Goal: Task Accomplishment & Management: Complete application form

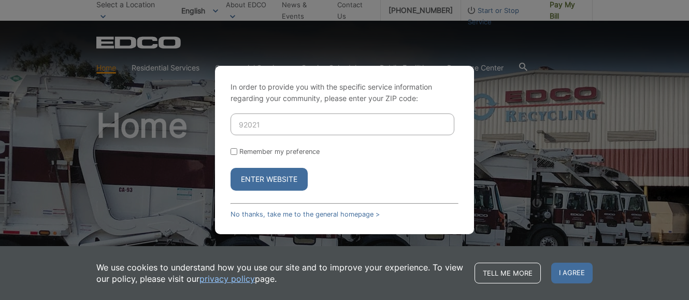
type input "92021"
click at [232, 151] on input "Remember my preference" at bounding box center [233, 151] width 7 height 7
checkbox input "true"
click at [253, 172] on button "Enter Website" at bounding box center [268, 179] width 77 height 23
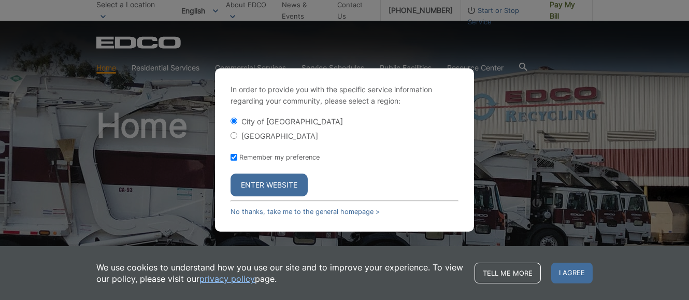
click at [264, 186] on button "Enter Website" at bounding box center [268, 185] width 77 height 23
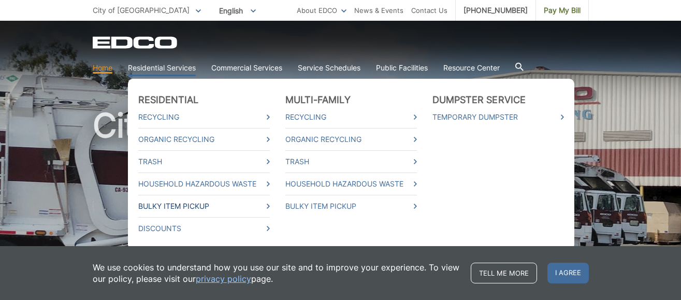
click at [178, 206] on link "Bulky Item Pickup" at bounding box center [204, 205] width 132 height 11
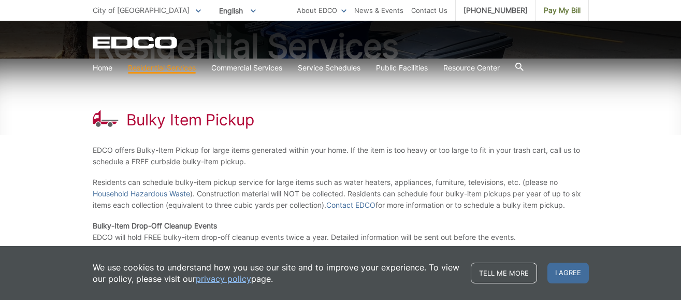
scroll to position [155, 0]
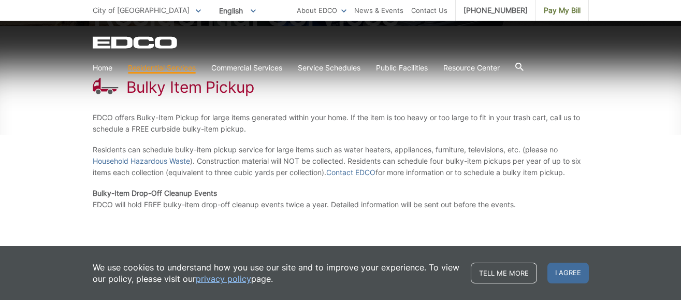
click at [27, 144] on div "Bulky Item Pickup EDCO offers Bulky-Item Pickup for large items generated withi…" at bounding box center [340, 185] width 681 height 319
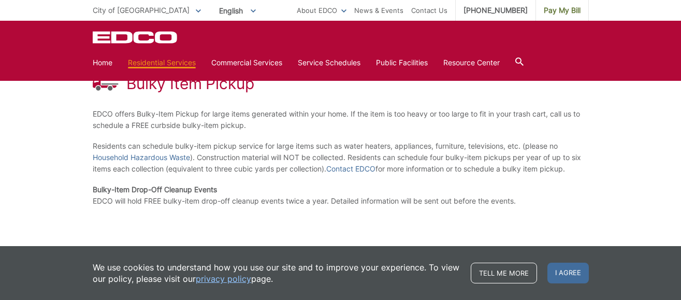
scroll to position [149, 0]
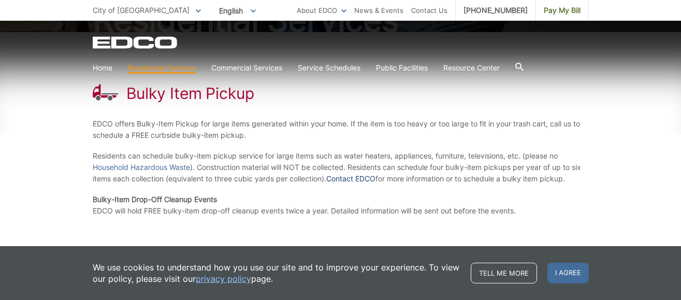
click at [349, 181] on link "Contact EDCO" at bounding box center [350, 178] width 49 height 11
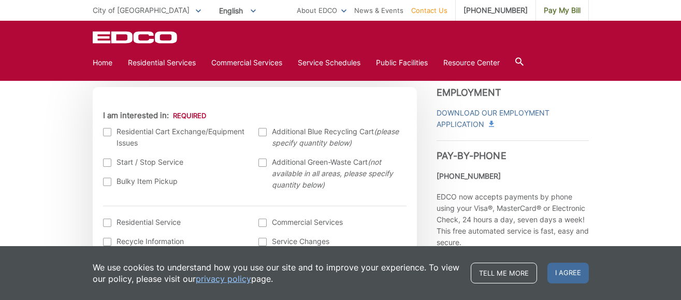
scroll to position [311, 0]
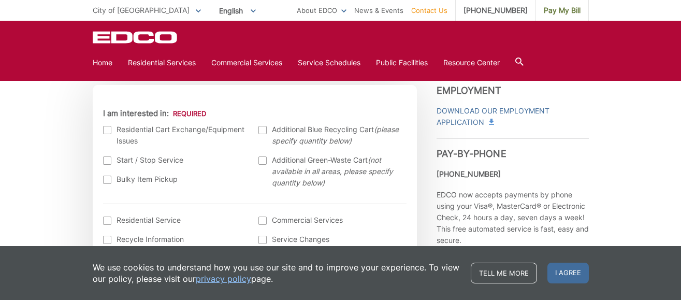
click at [110, 180] on div at bounding box center [107, 180] width 8 height 8
click at [0, 0] on input "Bulky Item Pickup" at bounding box center [0, 0] width 0 height 0
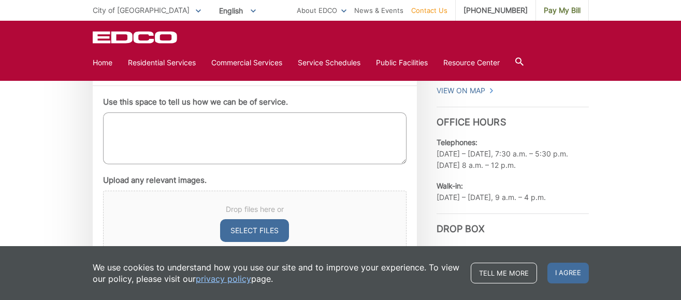
scroll to position [570, 0]
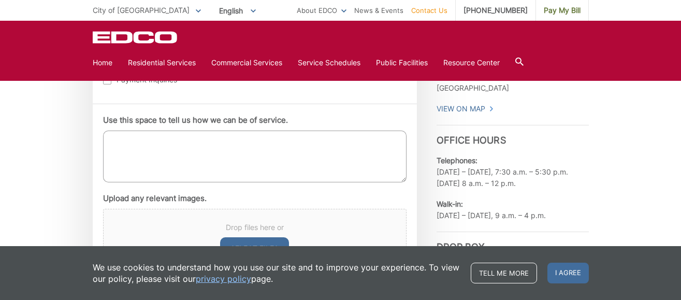
click at [126, 149] on textarea "Use this space to tell us how we can be of service." at bounding box center [255, 157] width 304 height 52
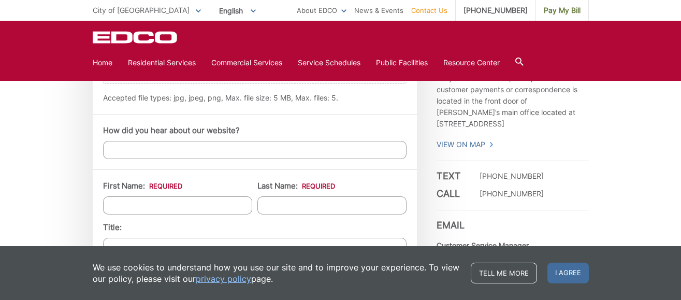
scroll to position [777, 0]
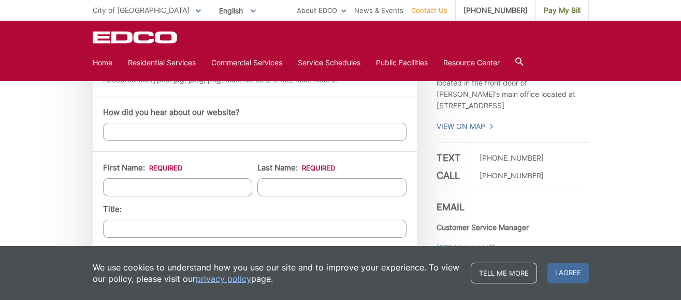
type textarea "I am requesting bulky item pick up of washing machine."
click at [133, 134] on input "How did you hear about our website?" at bounding box center [255, 132] width 304 height 18
type input "I am a client."
drag, startPoint x: 167, startPoint y: 194, endPoint x: 151, endPoint y: 191, distance: 15.8
click at [166, 192] on input "First Name: *" at bounding box center [177, 187] width 149 height 18
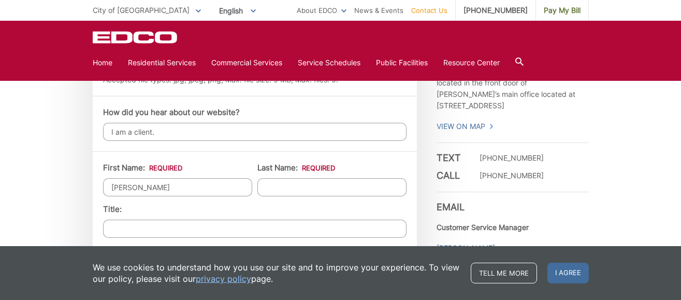
type input "Edward"
click at [294, 185] on input "Last Name: *" at bounding box center [331, 187] width 149 height 18
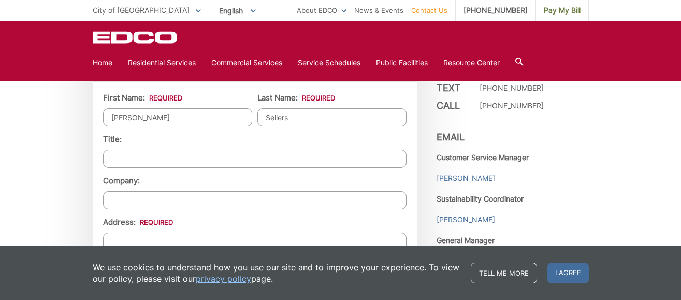
scroll to position [829, 0]
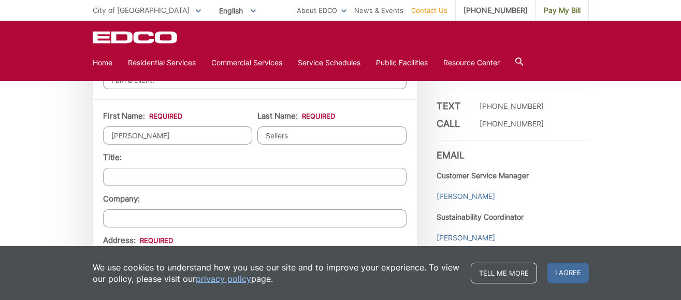
type input "Sellers"
click at [128, 178] on input "Title:" at bounding box center [255, 177] width 304 height 18
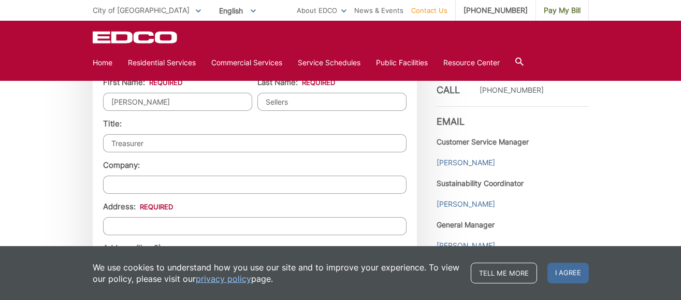
scroll to position [880, 0]
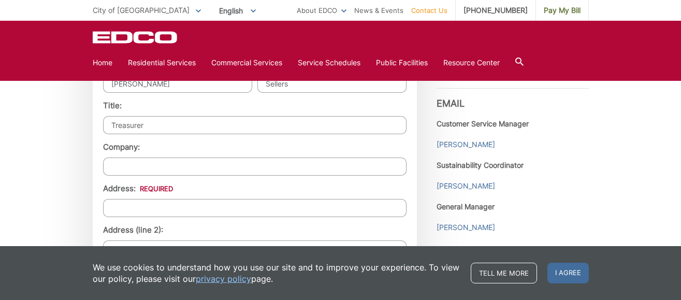
type input "Treasurer"
click at [126, 166] on input "Company:" at bounding box center [255, 166] width 304 height 18
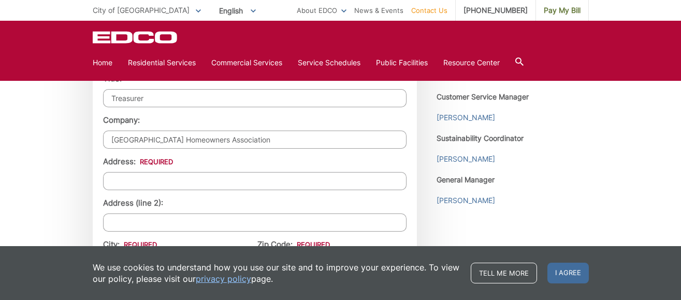
scroll to position [932, 0]
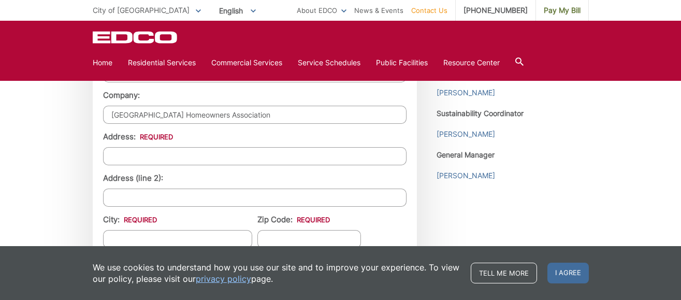
type input "Boatonia Gardens Homeowners Association"
drag, startPoint x: 119, startPoint y: 158, endPoint x: 105, endPoint y: 165, distance: 15.8
click at [119, 158] on input "Address: *" at bounding box center [255, 156] width 304 height 18
type input "1096 BOSTONIA ST"
type input "EL CAJON"
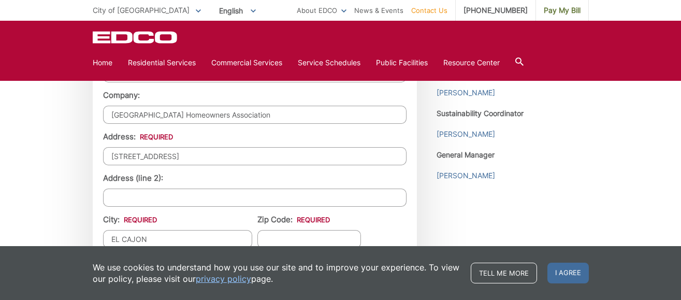
type input "92021"
type input "6196540710"
type input "ensiam56@gmail.com"
type input "(619) 654-0710"
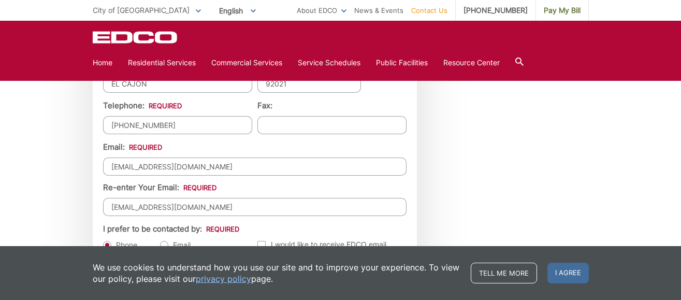
scroll to position [1139, 0]
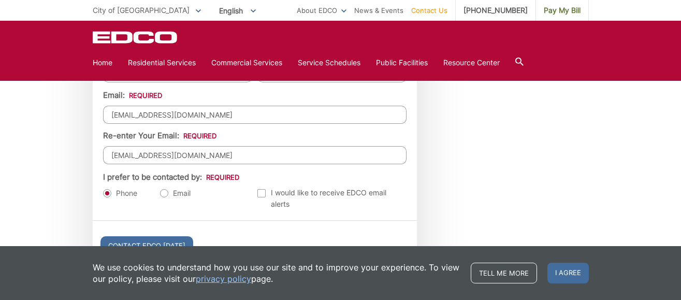
click at [165, 192] on label "Email" at bounding box center [175, 193] width 31 height 10
radio input "true"
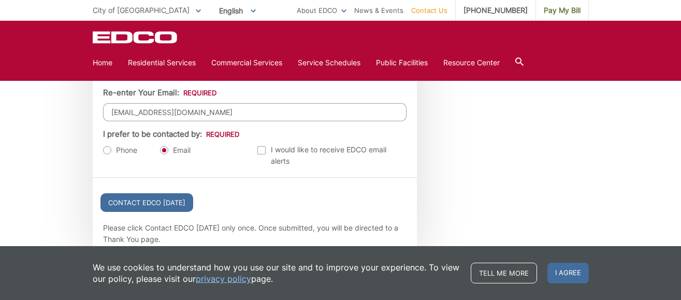
scroll to position [1191, 0]
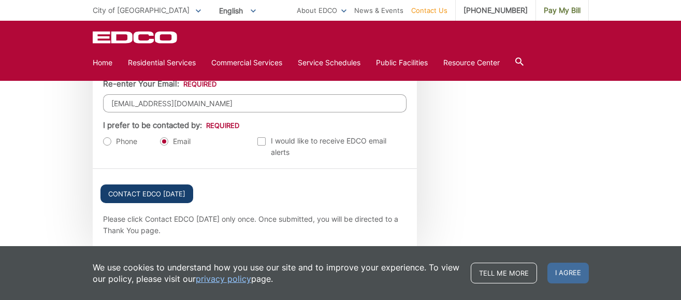
click at [147, 194] on input "Contact EDCO Today" at bounding box center [146, 193] width 93 height 19
